Goal: Transaction & Acquisition: Purchase product/service

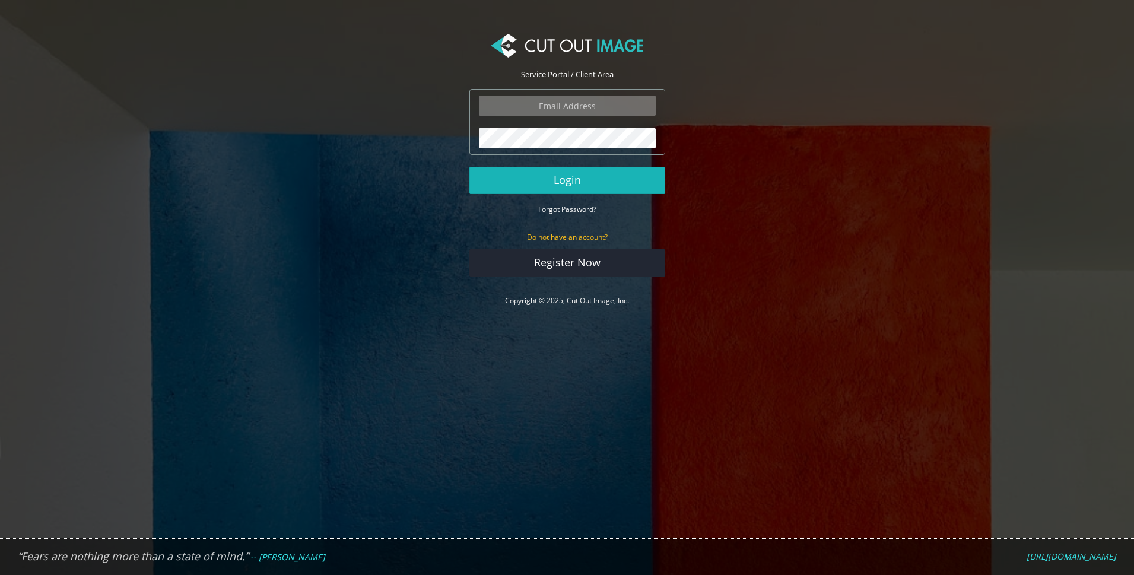
click at [583, 181] on button "Login" at bounding box center [568, 180] width 196 height 27
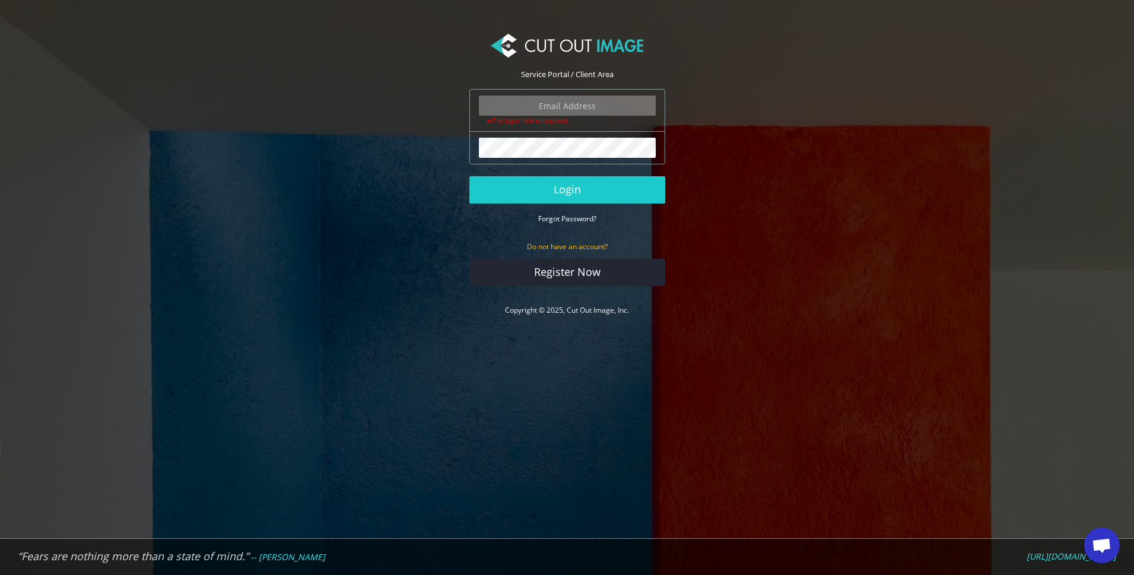
type input "pressjcb@gmail.com"
click at [578, 186] on button "Login" at bounding box center [568, 189] width 196 height 27
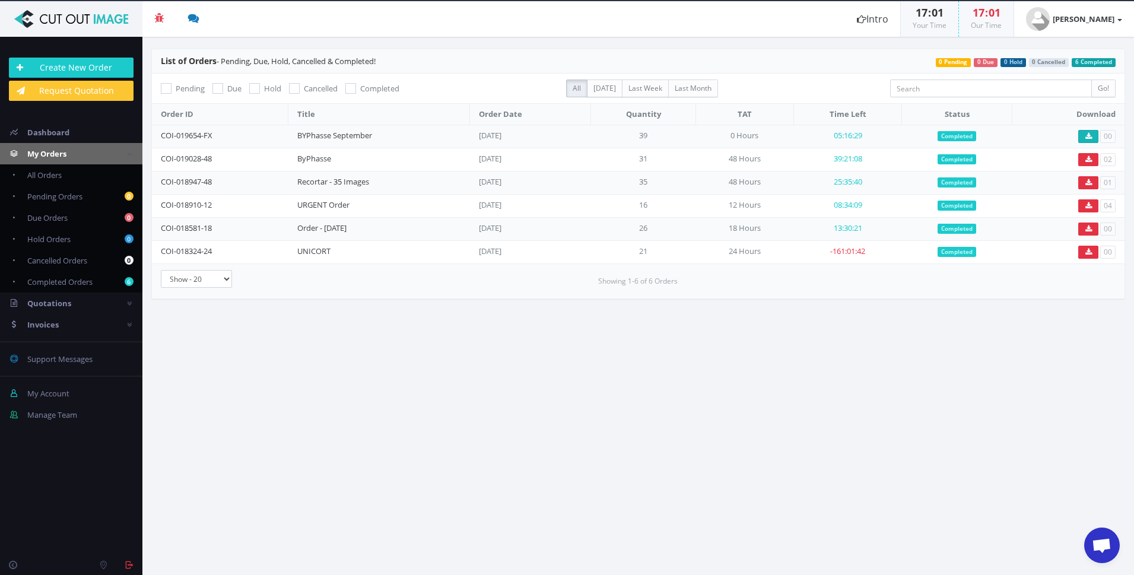
click at [1087, 136] on icon at bounding box center [1089, 136] width 7 height 7
click at [1086, 135] on icon at bounding box center [1089, 136] width 7 height 7
click at [55, 280] on span "Completed Orders" at bounding box center [59, 282] width 65 height 11
checkbox input "true"
click at [52, 325] on span "Invoices" at bounding box center [42, 324] width 31 height 11
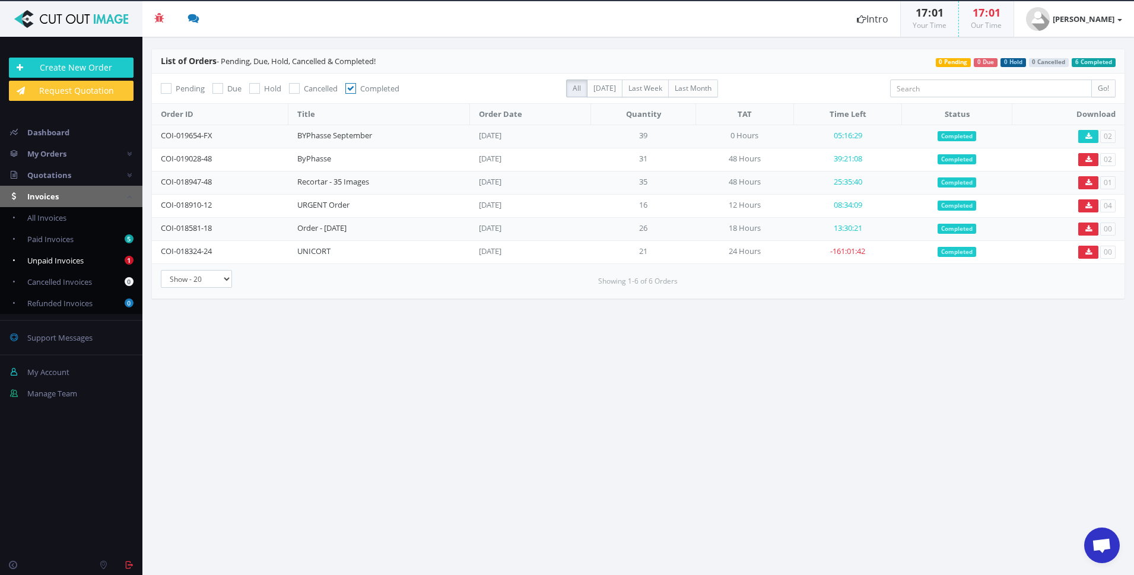
click at [58, 262] on span "Unpaid Invoices" at bounding box center [55, 260] width 56 height 11
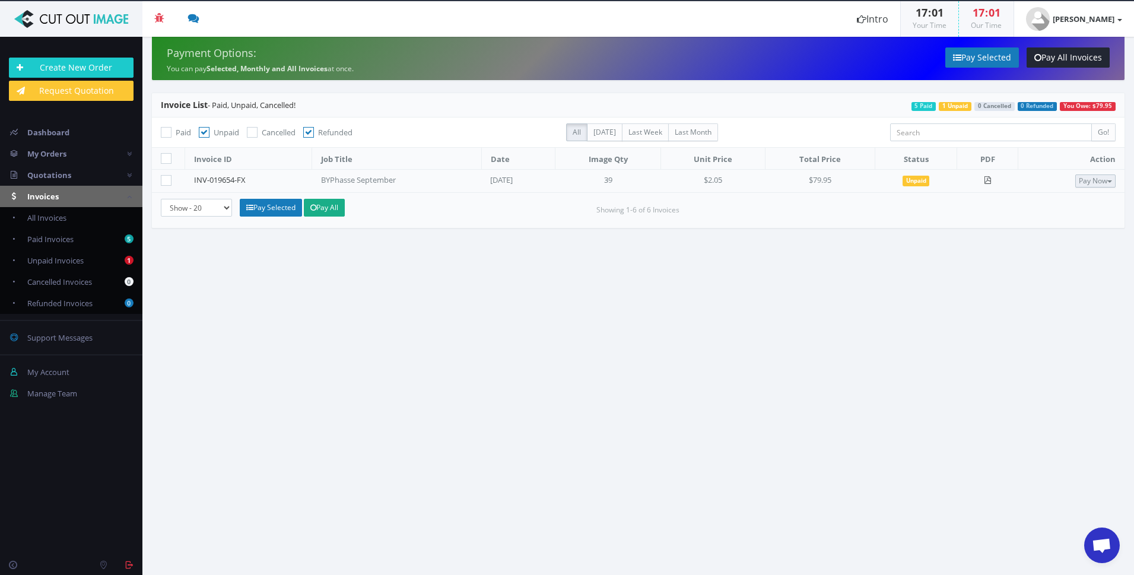
click at [1098, 183] on button "Pay Now" at bounding box center [1096, 181] width 40 height 13
click at [1059, 220] on span "Credit Card" at bounding box center [1065, 218] width 46 height 11
